Goal: Information Seeking & Learning: Learn about a topic

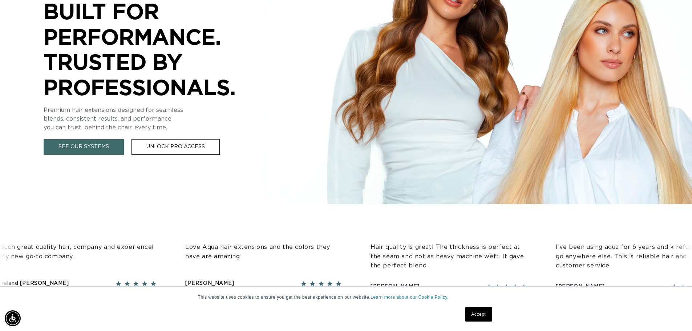
scroll to position [145, 0]
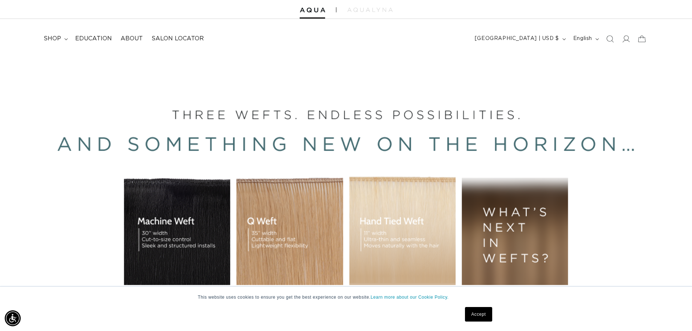
scroll to position [182, 0]
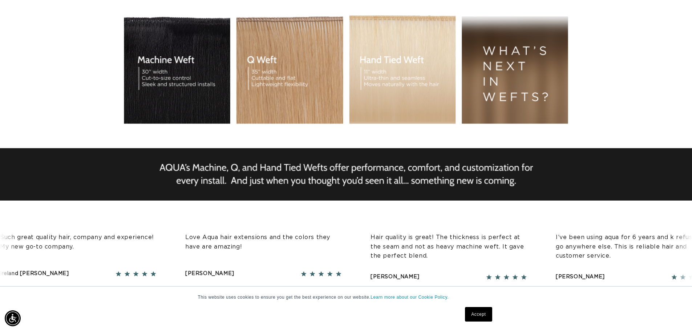
drag, startPoint x: 301, startPoint y: 157, endPoint x: 397, endPoint y: 179, distance: 98.2
click at [456, 165] on div "BUILT FOR  PERFORMANCE. TRUSTED BY PROFESSIONALS. Premium hair extensions desig…" at bounding box center [346, 56] width 692 height 327
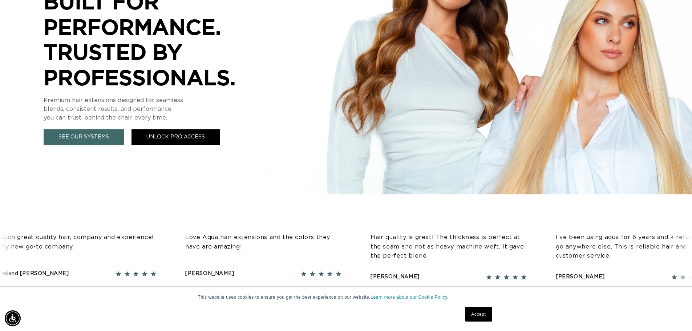
scroll to position [0, 0]
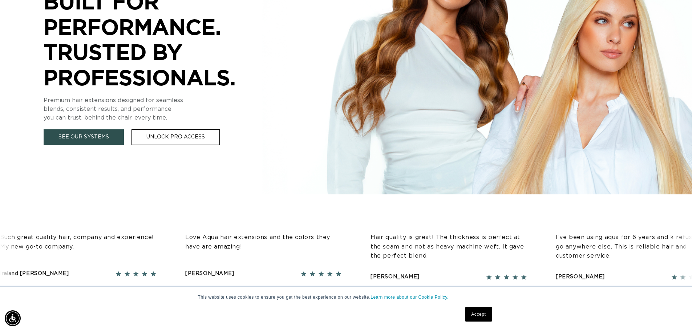
click at [100, 142] on link "See Our Systems" at bounding box center [84, 137] width 80 height 16
